Goal: Task Accomplishment & Management: Use online tool/utility

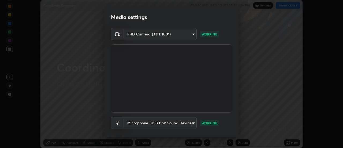
scroll to position [28, 0]
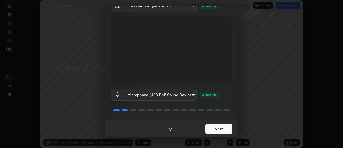
click at [212, 128] on button "Next" at bounding box center [218, 128] width 27 height 11
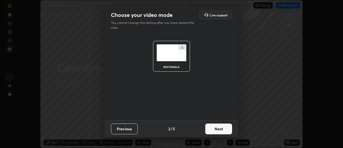
click at [214, 128] on button "Next" at bounding box center [218, 128] width 27 height 11
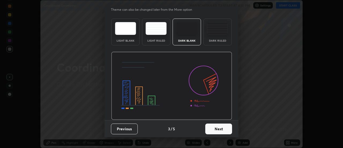
scroll to position [0, 0]
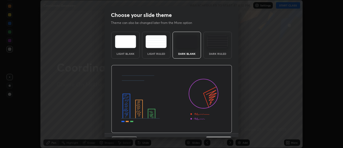
click at [215, 129] on img at bounding box center [171, 99] width 121 height 68
click at [217, 129] on img at bounding box center [171, 99] width 121 height 68
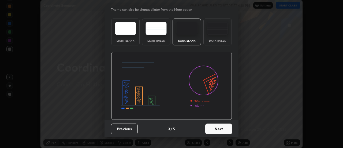
click at [217, 128] on button "Next" at bounding box center [218, 128] width 27 height 11
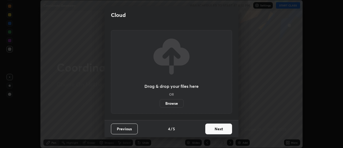
scroll to position [0, 0]
click at [215, 127] on button "Next" at bounding box center [218, 128] width 27 height 11
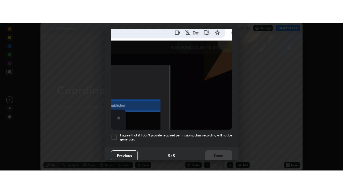
scroll to position [137, 0]
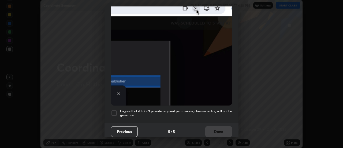
click at [200, 109] on h5 "I agree that if I don't provide required permissions, class recording will not …" at bounding box center [176, 113] width 112 height 8
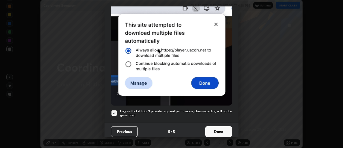
click at [213, 129] on button "Done" at bounding box center [218, 131] width 27 height 11
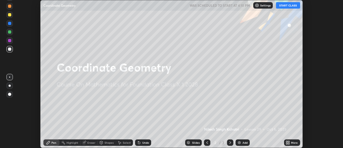
click at [241, 141] on img at bounding box center [239, 142] width 4 height 4
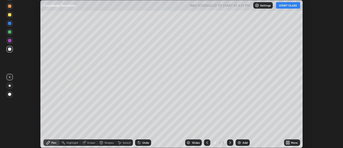
click at [289, 141] on icon at bounding box center [288, 141] width 1 height 1
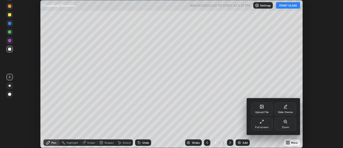
click at [262, 126] on div "Full screen" at bounding box center [261, 127] width 13 height 3
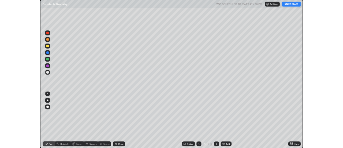
scroll to position [193, 343]
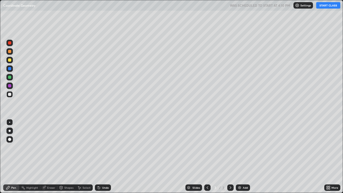
click at [326, 6] on button "START CLASS" at bounding box center [328, 5] width 24 height 6
click at [70, 147] on div "Shapes" at bounding box center [68, 187] width 9 height 3
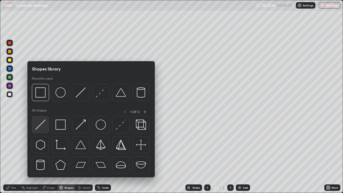
click at [40, 125] on img at bounding box center [40, 125] width 10 height 10
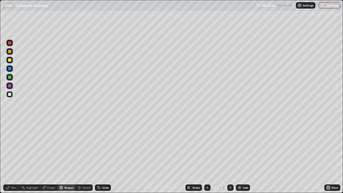
click at [10, 147] on div "Pen" at bounding box center [11, 187] width 16 height 6
click at [46, 147] on div "Eraser" at bounding box center [48, 187] width 17 height 6
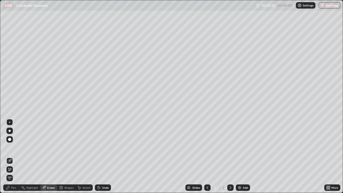
click at [62, 147] on icon at bounding box center [61, 187] width 4 height 4
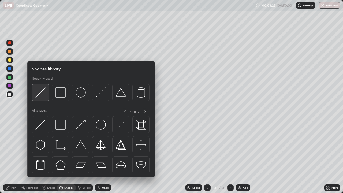
click at [36, 94] on img at bounding box center [40, 92] width 10 height 10
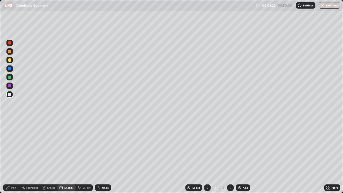
click at [9, 52] on div at bounding box center [9, 51] width 3 height 3
click at [10, 42] on div at bounding box center [9, 42] width 3 height 3
click at [10, 61] on div at bounding box center [9, 59] width 3 height 3
click at [10, 147] on div "Pen" at bounding box center [11, 187] width 16 height 6
click at [10, 77] on div at bounding box center [9, 77] width 3 height 3
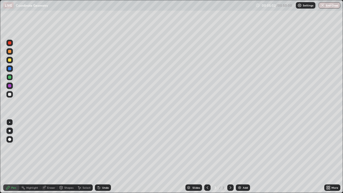
click at [8, 61] on div at bounding box center [9, 59] width 3 height 3
click at [10, 95] on div at bounding box center [9, 94] width 3 height 3
click at [50, 147] on div "Eraser" at bounding box center [48, 187] width 17 height 6
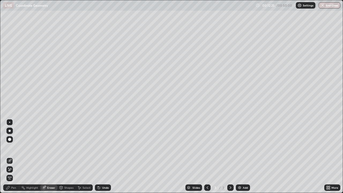
click at [11, 147] on icon at bounding box center [10, 161] width 4 height 4
click at [9, 139] on div at bounding box center [9, 139] width 3 height 3
click at [8, 147] on icon at bounding box center [8, 187] width 4 height 4
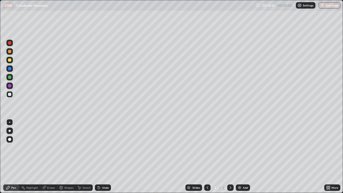
click at [10, 122] on div at bounding box center [9, 122] width 1 height 1
click at [9, 61] on div at bounding box center [9, 59] width 3 height 3
click at [100, 147] on icon at bounding box center [99, 187] width 4 height 4
click at [106, 147] on div "Undo" at bounding box center [103, 187] width 16 height 6
click at [103, 147] on div "Undo" at bounding box center [103, 187] width 16 height 6
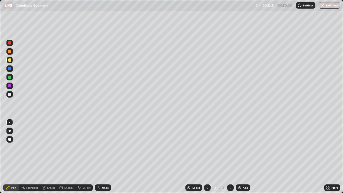
click at [104, 147] on div "Undo" at bounding box center [105, 187] width 7 height 3
click at [9, 94] on div at bounding box center [9, 94] width 3 height 3
click at [46, 147] on div "Eraser" at bounding box center [48, 187] width 17 height 6
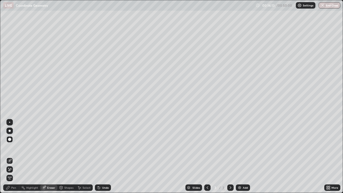
click at [10, 122] on div at bounding box center [9, 122] width 1 height 1
click at [49, 147] on div "Eraser" at bounding box center [51, 187] width 8 height 3
click at [8, 147] on icon at bounding box center [7, 187] width 3 height 3
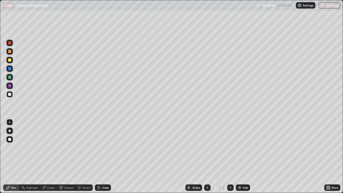
click at [240, 147] on img at bounding box center [239, 187] width 4 height 4
click at [66, 147] on div "Shapes" at bounding box center [68, 187] width 9 height 3
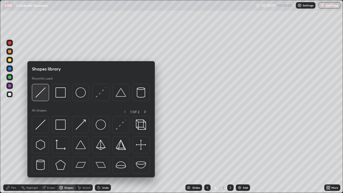
click at [43, 92] on img at bounding box center [40, 92] width 10 height 10
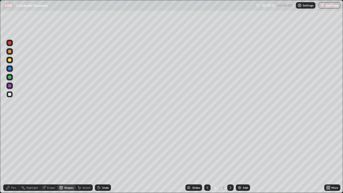
click at [9, 147] on icon at bounding box center [8, 187] width 4 height 4
click at [10, 60] on div at bounding box center [9, 59] width 3 height 3
click at [10, 77] on div at bounding box center [9, 77] width 3 height 3
click at [10, 95] on div at bounding box center [9, 94] width 3 height 3
click at [69, 147] on div "Shapes" at bounding box center [68, 187] width 9 height 3
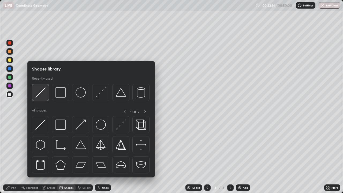
click at [43, 96] on img at bounding box center [40, 92] width 10 height 10
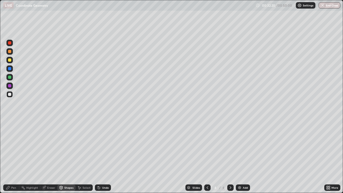
click at [6, 147] on div "Pen" at bounding box center [11, 187] width 16 height 6
click at [11, 60] on div at bounding box center [9, 59] width 3 height 3
click at [10, 96] on div at bounding box center [9, 94] width 3 height 3
click at [10, 77] on div at bounding box center [9, 77] width 3 height 3
click at [9, 61] on div at bounding box center [9, 59] width 3 height 3
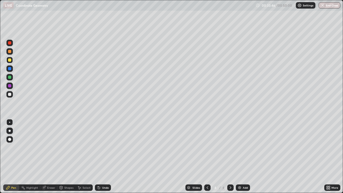
click at [9, 70] on div at bounding box center [9, 68] width 3 height 3
click at [11, 61] on div at bounding box center [9, 59] width 3 height 3
click at [10, 95] on div at bounding box center [9, 94] width 3 height 3
click at [11, 80] on div at bounding box center [9, 77] width 6 height 6
click at [62, 147] on icon at bounding box center [61, 187] width 3 height 3
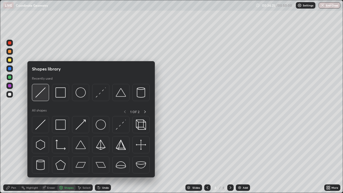
click at [39, 95] on img at bounding box center [40, 92] width 10 height 10
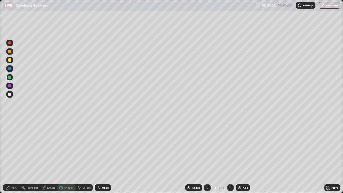
click at [102, 147] on div "Undo" at bounding box center [105, 187] width 7 height 3
click at [6, 93] on div at bounding box center [9, 94] width 6 height 6
click at [12, 147] on div "Pen" at bounding box center [13, 187] width 5 height 3
click at [11, 95] on div at bounding box center [9, 94] width 3 height 3
click at [9, 62] on div at bounding box center [9, 60] width 6 height 6
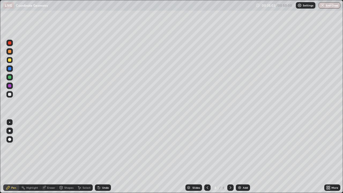
click at [10, 80] on div at bounding box center [9, 77] width 6 height 6
click at [9, 61] on div at bounding box center [9, 59] width 3 height 3
click at [10, 68] on div at bounding box center [9, 68] width 3 height 3
click at [9, 61] on div at bounding box center [9, 59] width 3 height 3
click at [50, 147] on div "Eraser" at bounding box center [51, 187] width 8 height 3
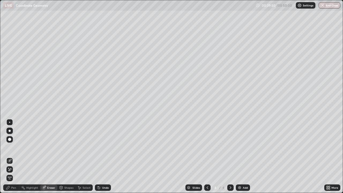
click at [10, 147] on div "Pen" at bounding box center [11, 187] width 16 height 6
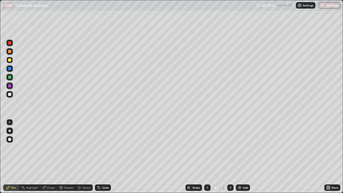
click at [101, 147] on div "Undo" at bounding box center [103, 187] width 16 height 6
click at [8, 97] on div at bounding box center [9, 94] width 6 height 6
click at [330, 7] on button "End Class" at bounding box center [329, 5] width 21 height 6
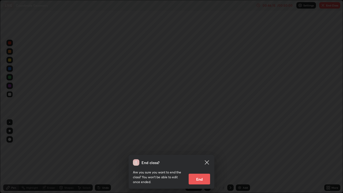
click at [206, 147] on button "End" at bounding box center [199, 179] width 21 height 11
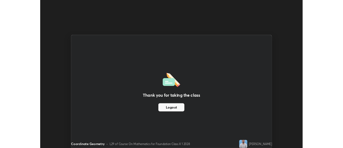
scroll to position [26654, 26459]
